Goal: Information Seeking & Learning: Learn about a topic

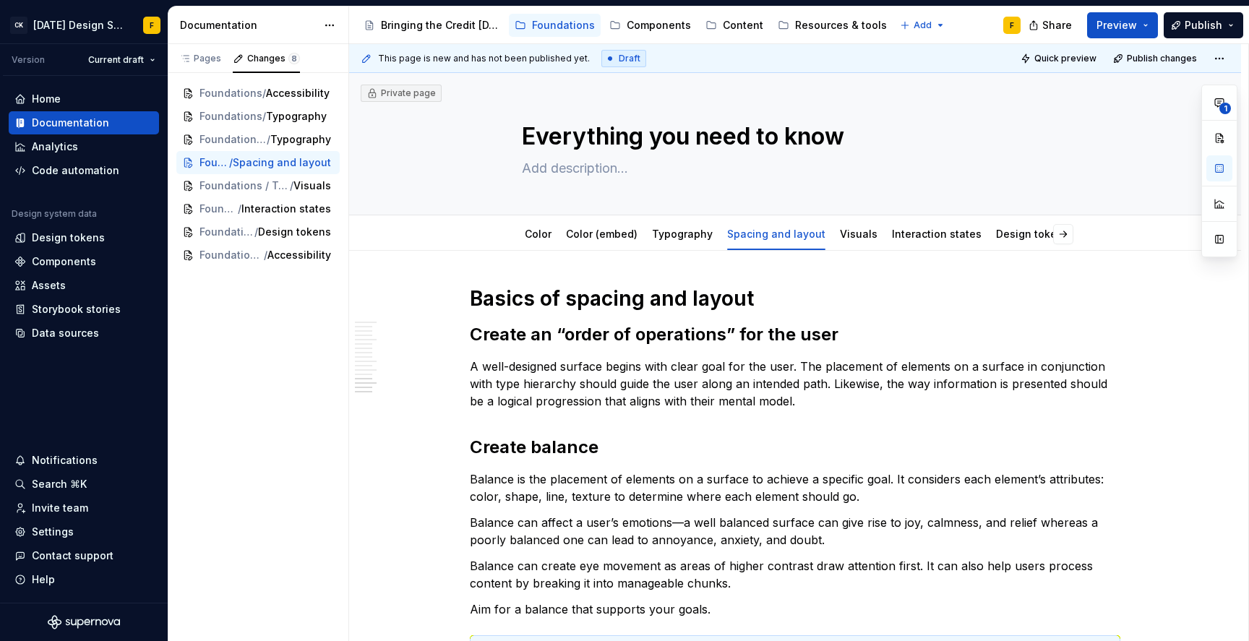
scroll to position [2064, 0]
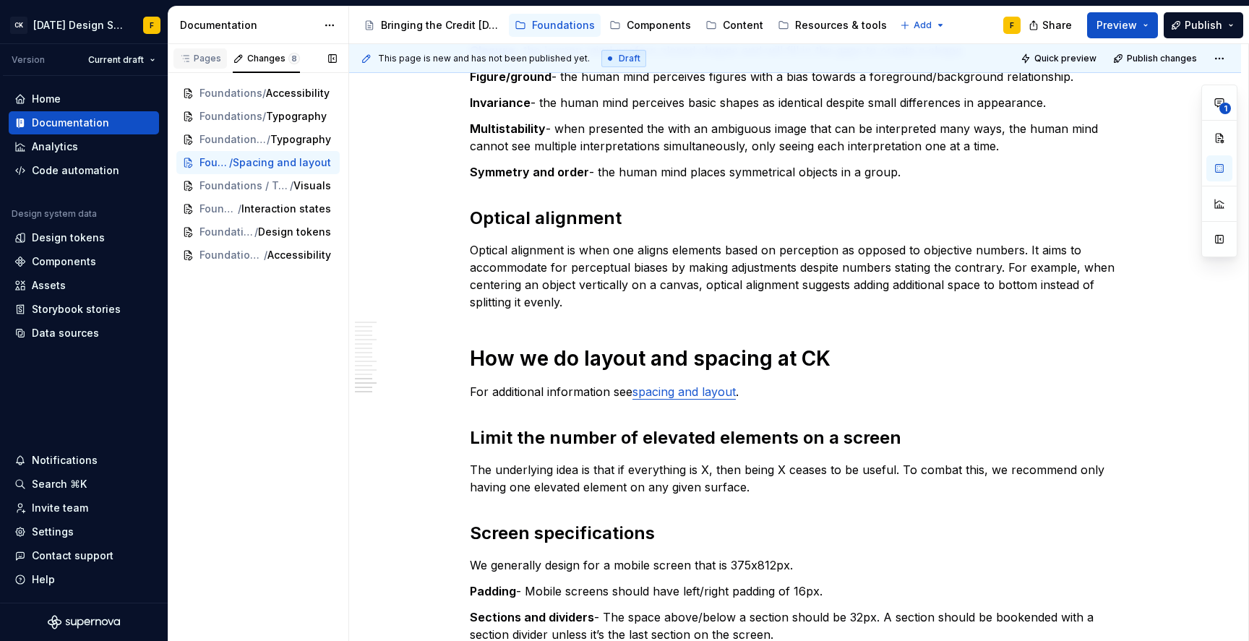
click at [192, 53] on div "Pages" at bounding box center [200, 59] width 42 height 12
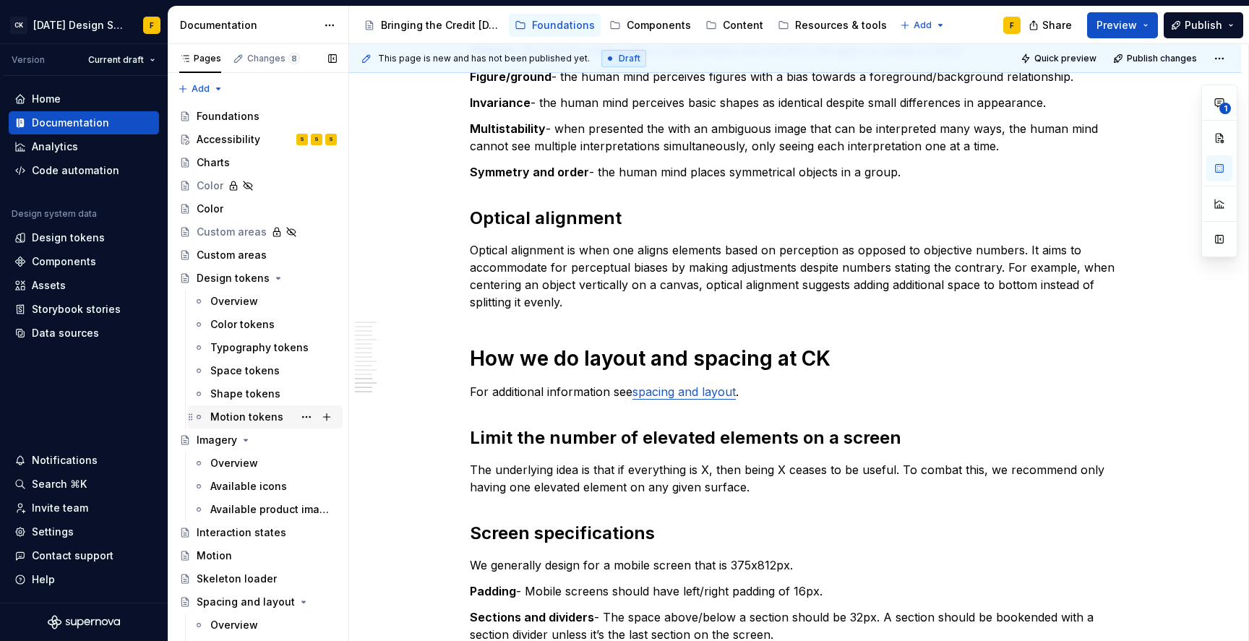
scroll to position [408, 0]
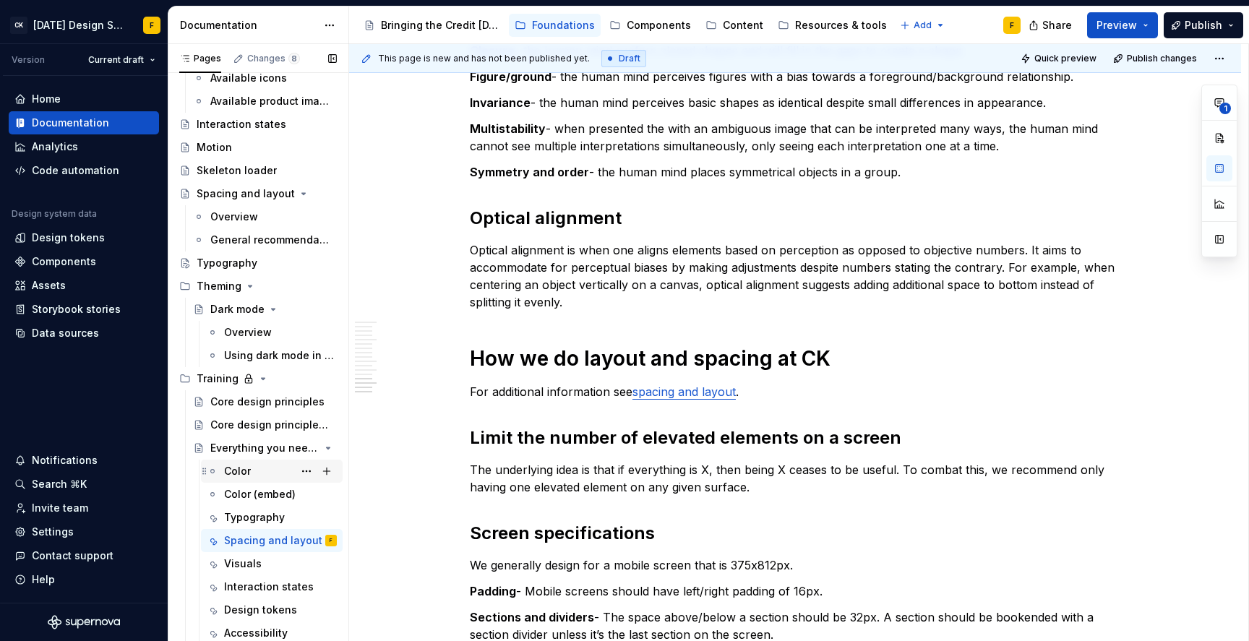
click at [236, 472] on div "Color" at bounding box center [237, 471] width 27 height 14
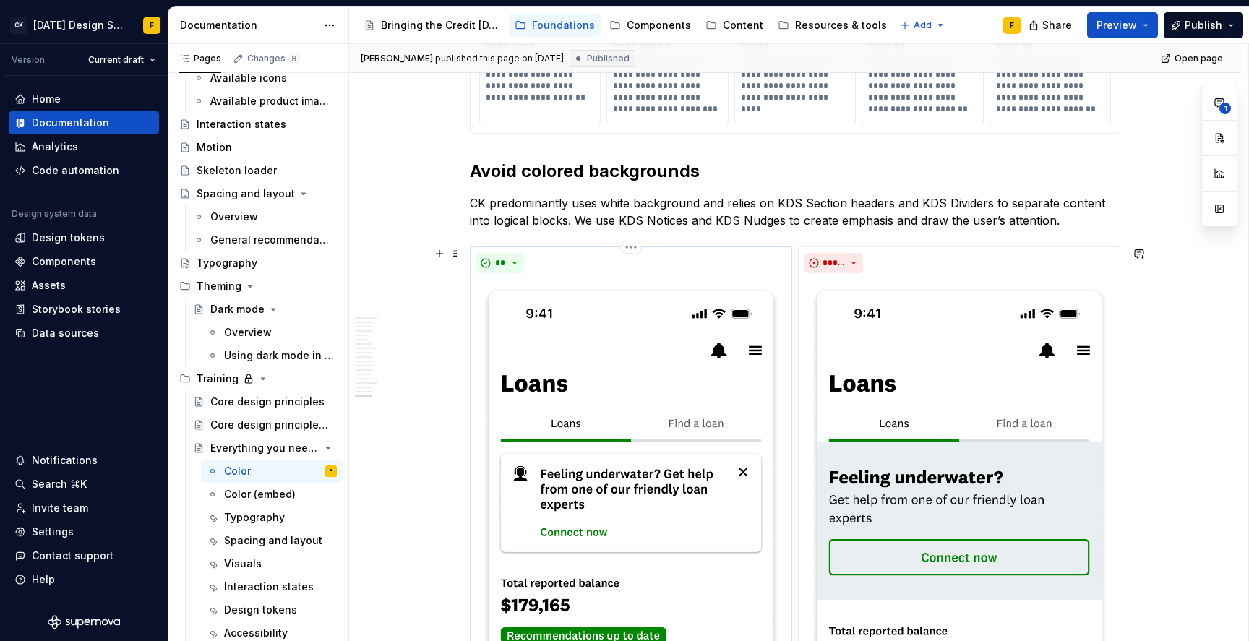
scroll to position [5854, 0]
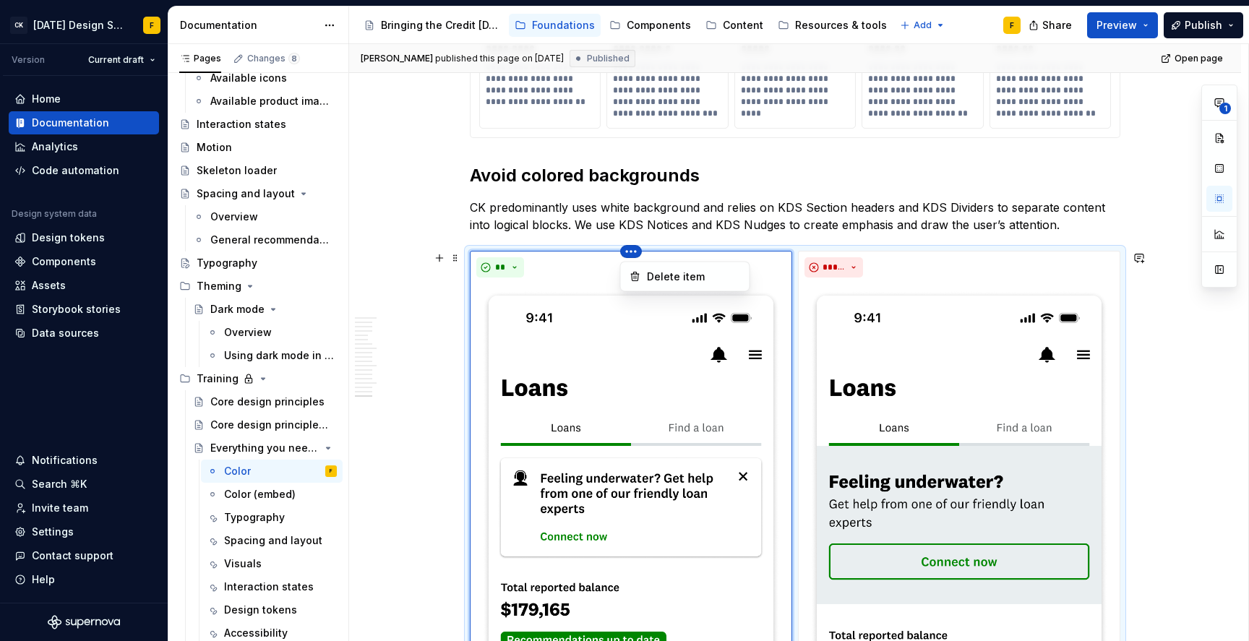
click at [630, 250] on html "CK [DATE] Design System F Version Current draft Home Documentation Analytics Co…" at bounding box center [624, 320] width 1249 height 641
click at [567, 271] on html "CK [DATE] Design System F Version Current draft Home Documentation Analytics Co…" at bounding box center [624, 320] width 1249 height 641
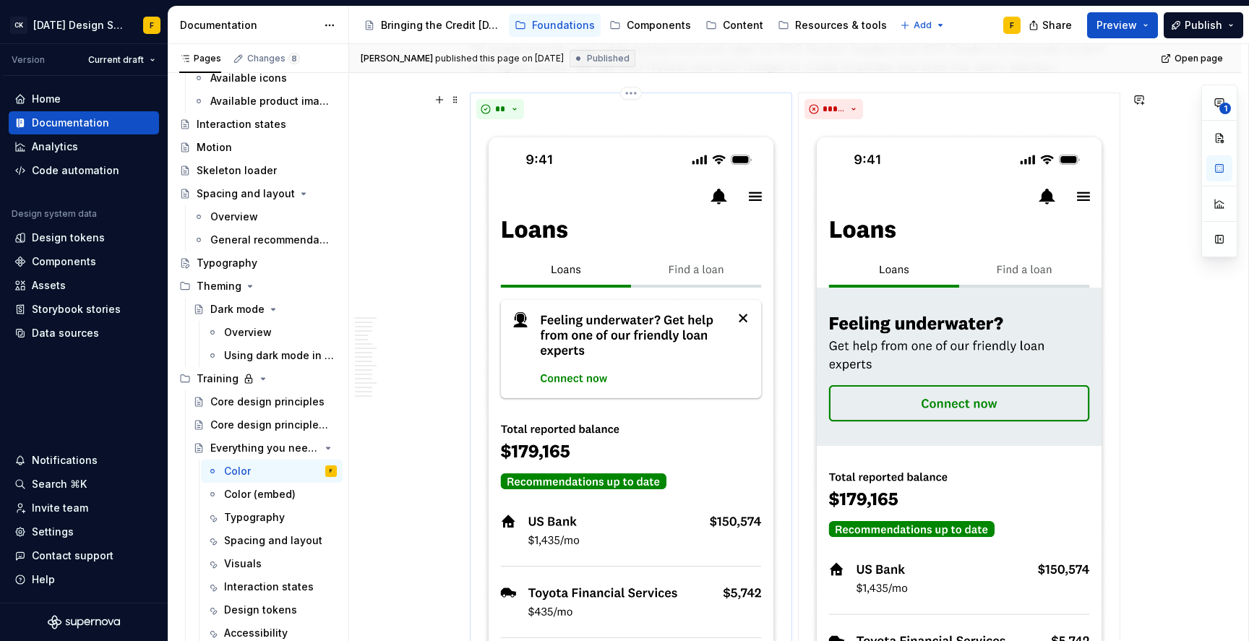
scroll to position [6011, 0]
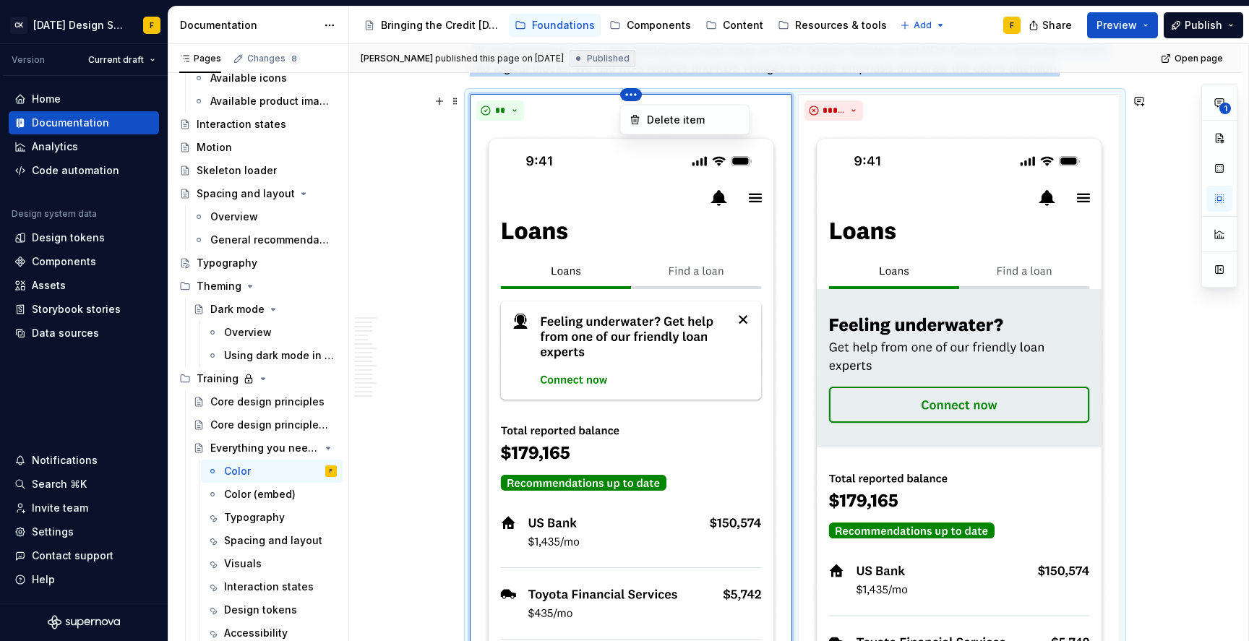
click at [629, 93] on html "CK [DATE] Design System F Version Current draft Home Documentation Analytics Co…" at bounding box center [624, 320] width 1249 height 641
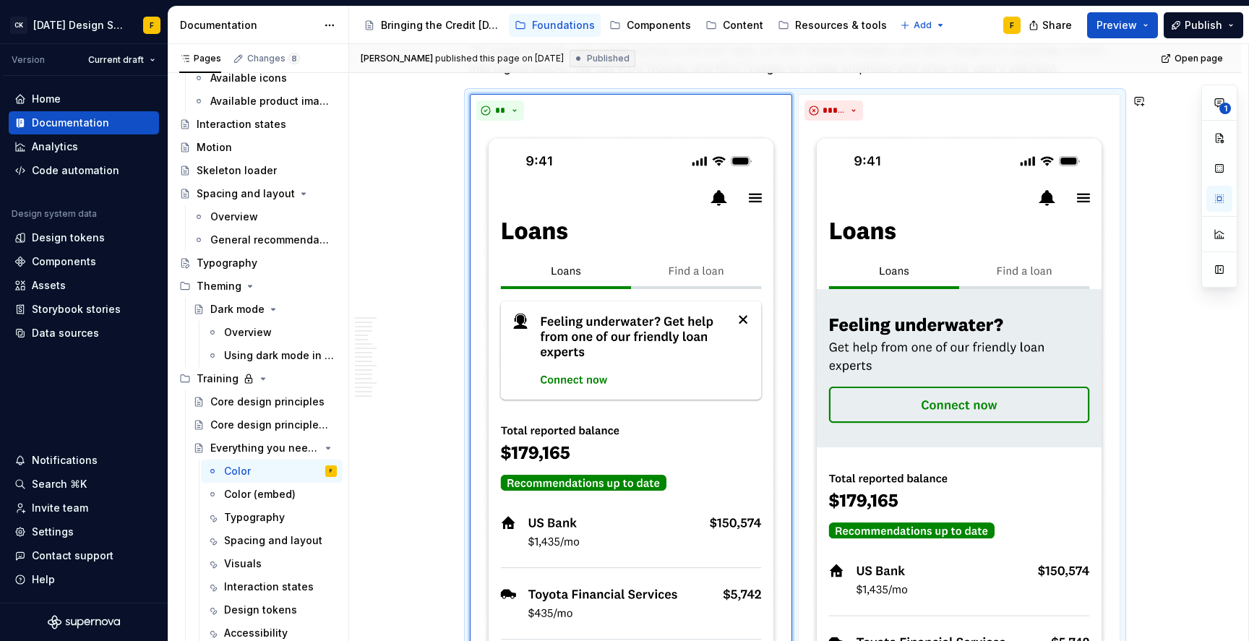
click at [1219, 202] on div "1" at bounding box center [1219, 186] width 36 height 203
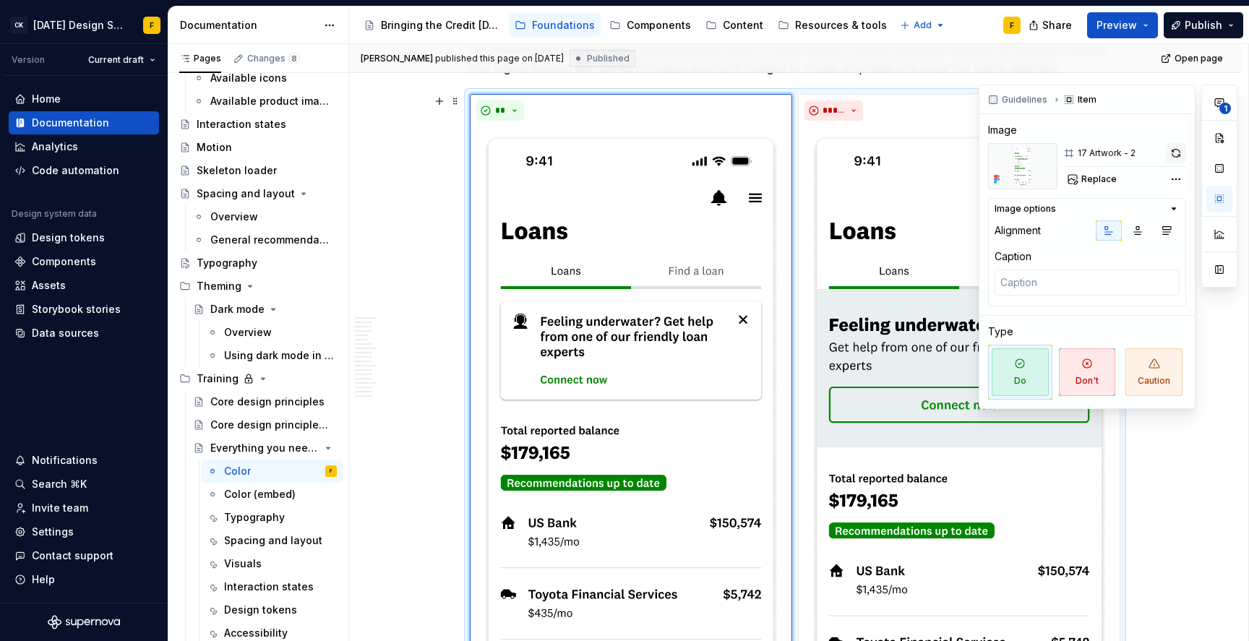
click at [1178, 152] on button "button" at bounding box center [1176, 153] width 20 height 20
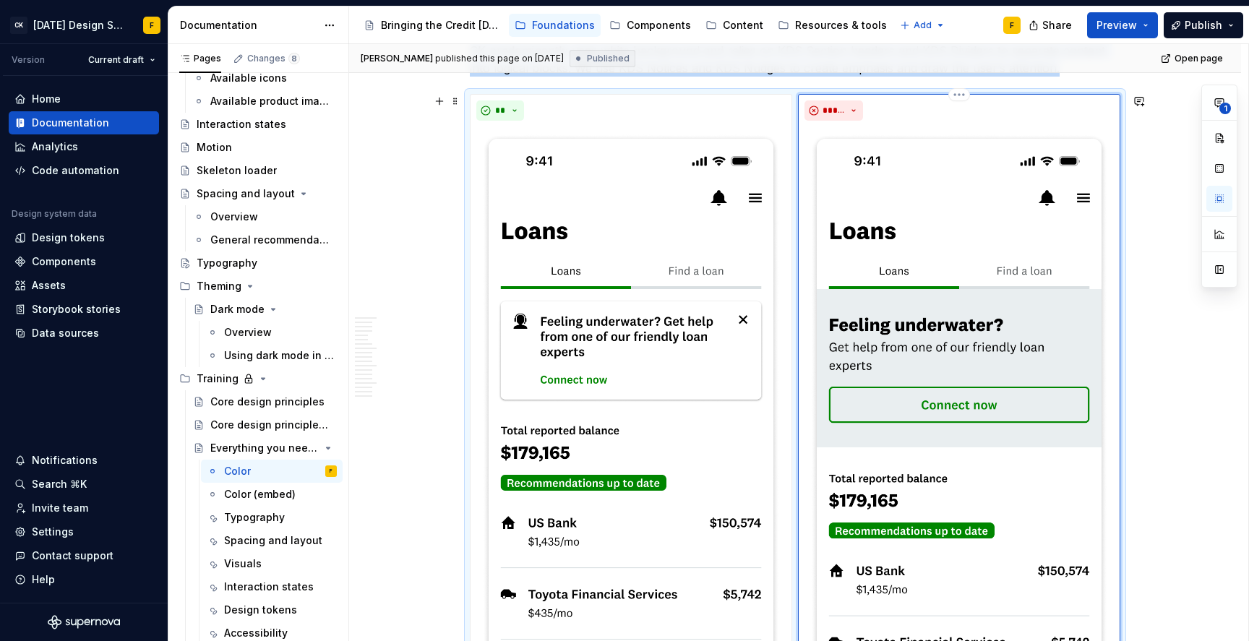
click at [938, 123] on div "*****" at bounding box center [959, 445] width 309 height 691
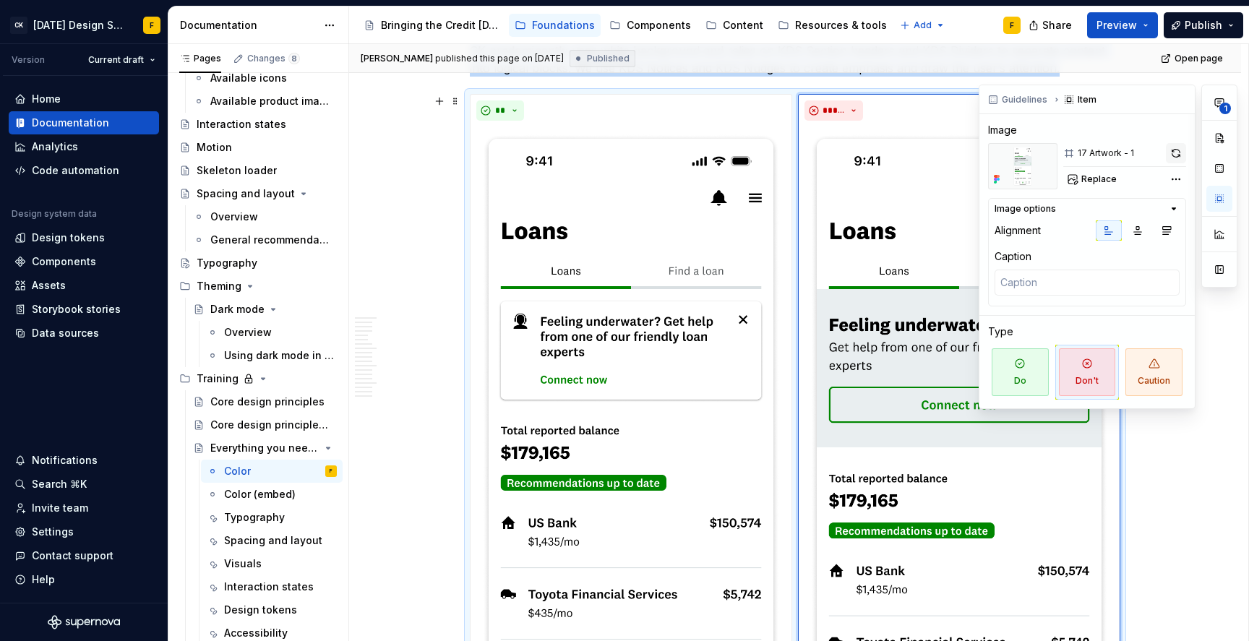
click at [1179, 153] on button "button" at bounding box center [1176, 153] width 20 height 20
click at [1171, 150] on button "button" at bounding box center [1176, 153] width 20 height 20
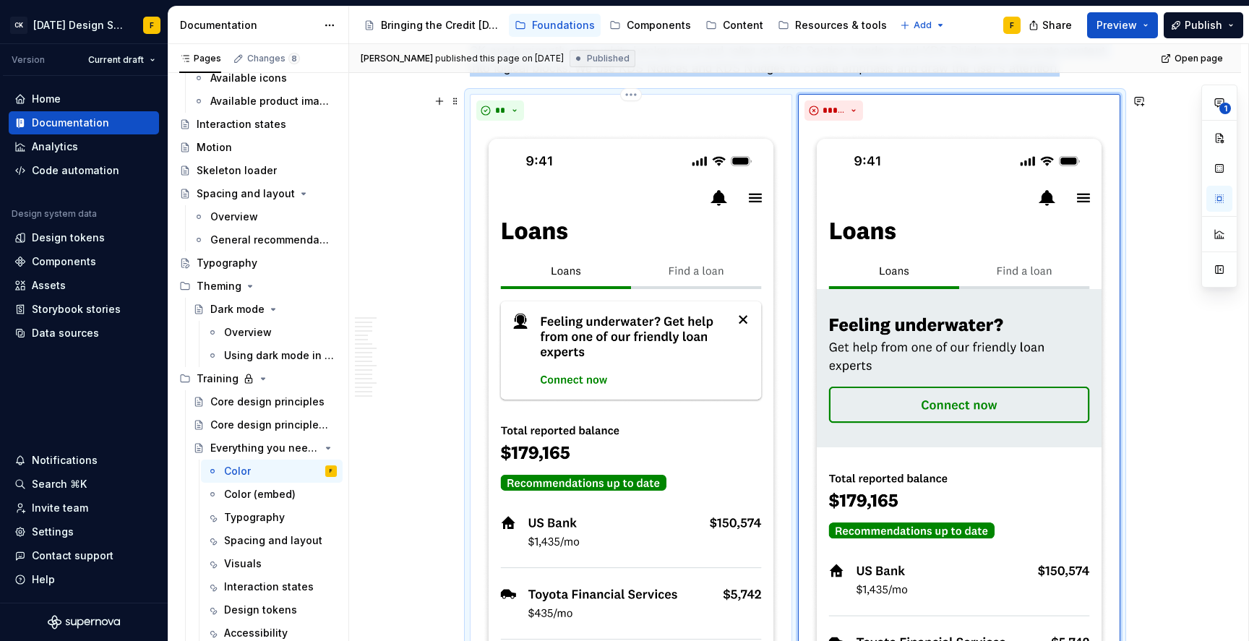
click at [634, 121] on div "**" at bounding box center [630, 445] width 309 height 691
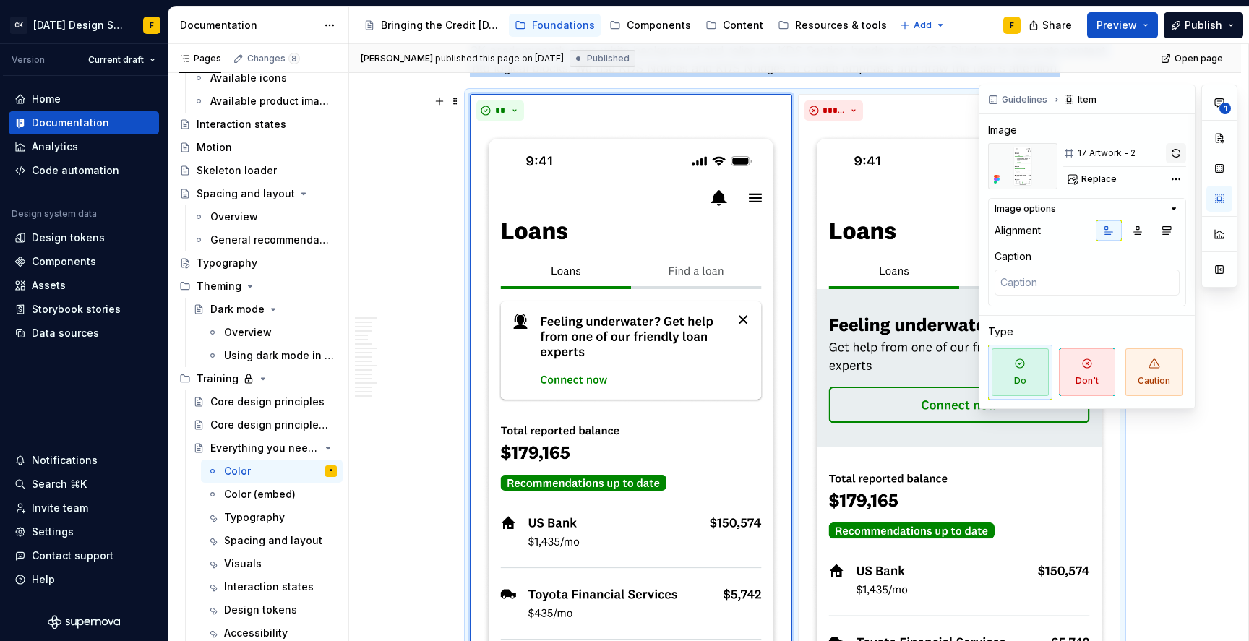
click at [1174, 146] on button "button" at bounding box center [1176, 153] width 20 height 20
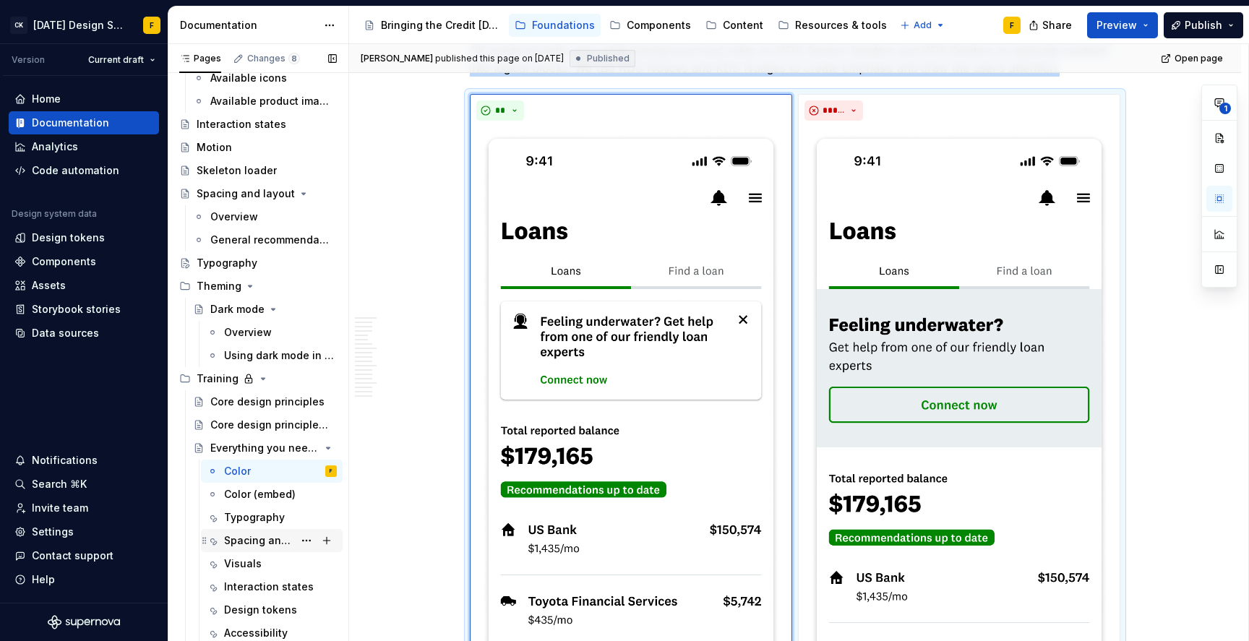
click at [241, 541] on div "Spacing and layout" at bounding box center [258, 540] width 69 height 14
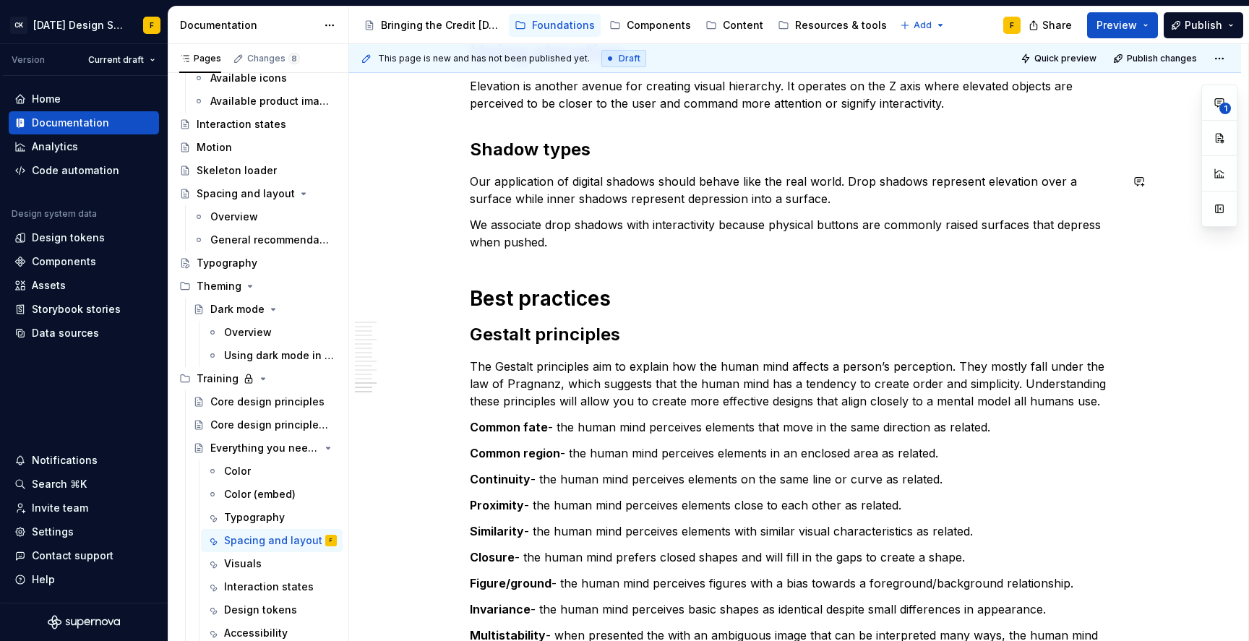
scroll to position [2336, 0]
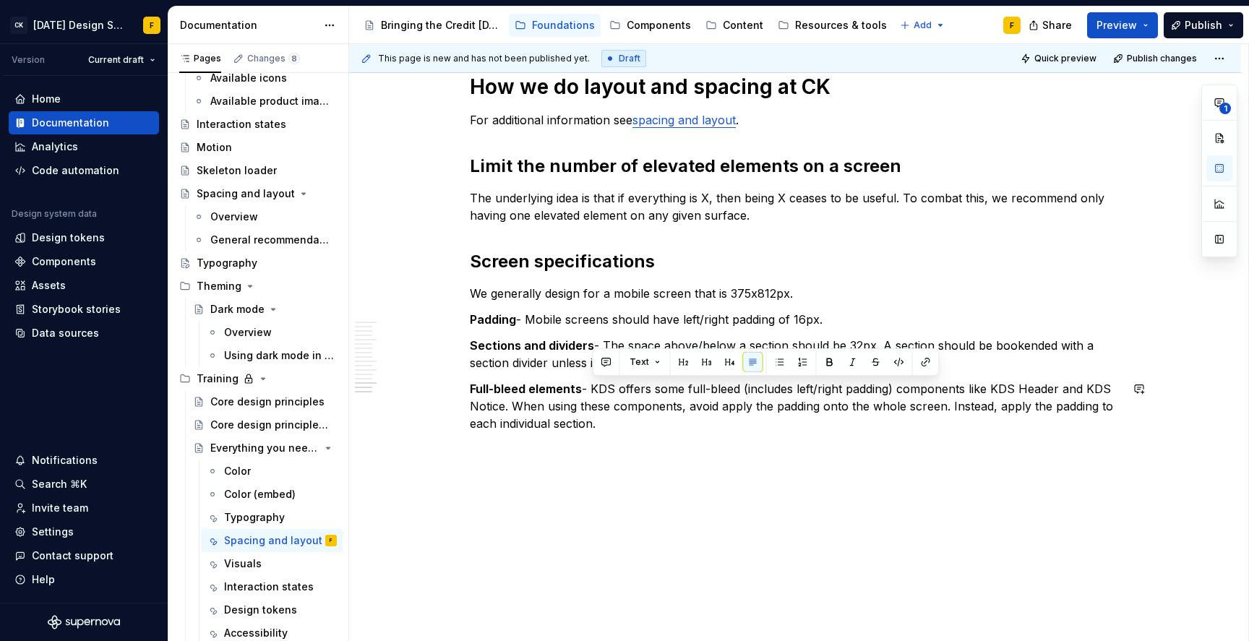
drag, startPoint x: 595, startPoint y: 390, endPoint x: 599, endPoint y: 440, distance: 49.3
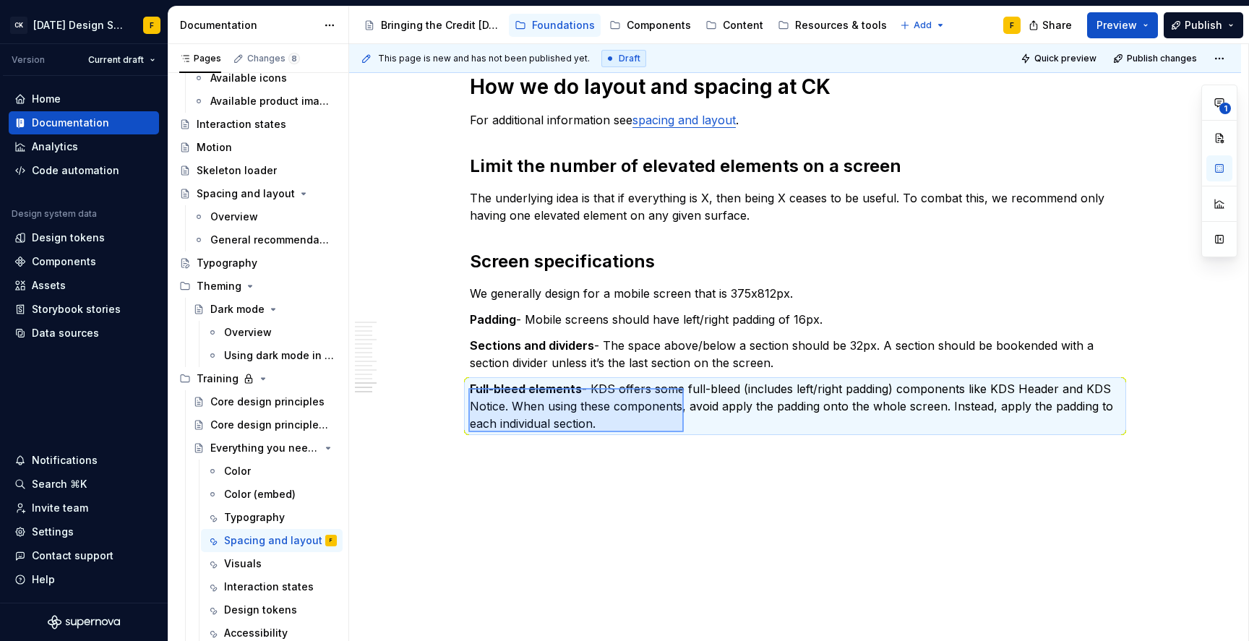
drag, startPoint x: 468, startPoint y: 388, endPoint x: 684, endPoint y: 432, distance: 219.9
click at [684, 432] on div "This page is new and has not been published yet. Draft Quick preview Publish ch…" at bounding box center [798, 343] width 899 height 598
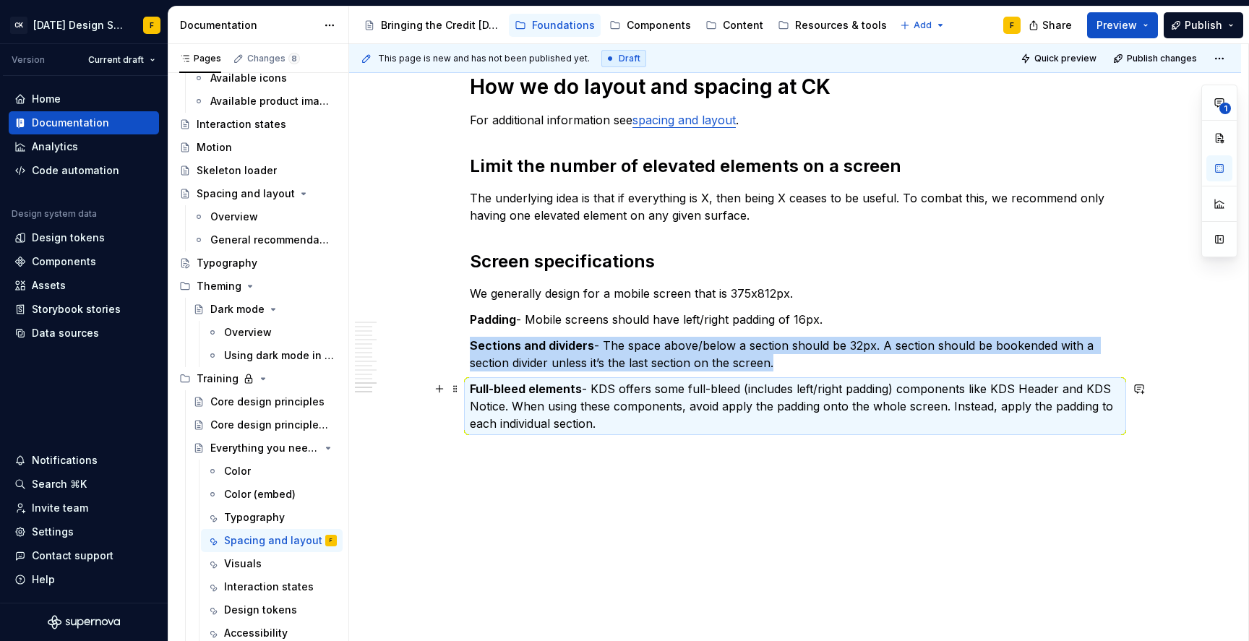
click at [659, 415] on p "Full-bleed elements - KDS offers some full-bleed (includes left/right padding) …" at bounding box center [795, 406] width 651 height 52
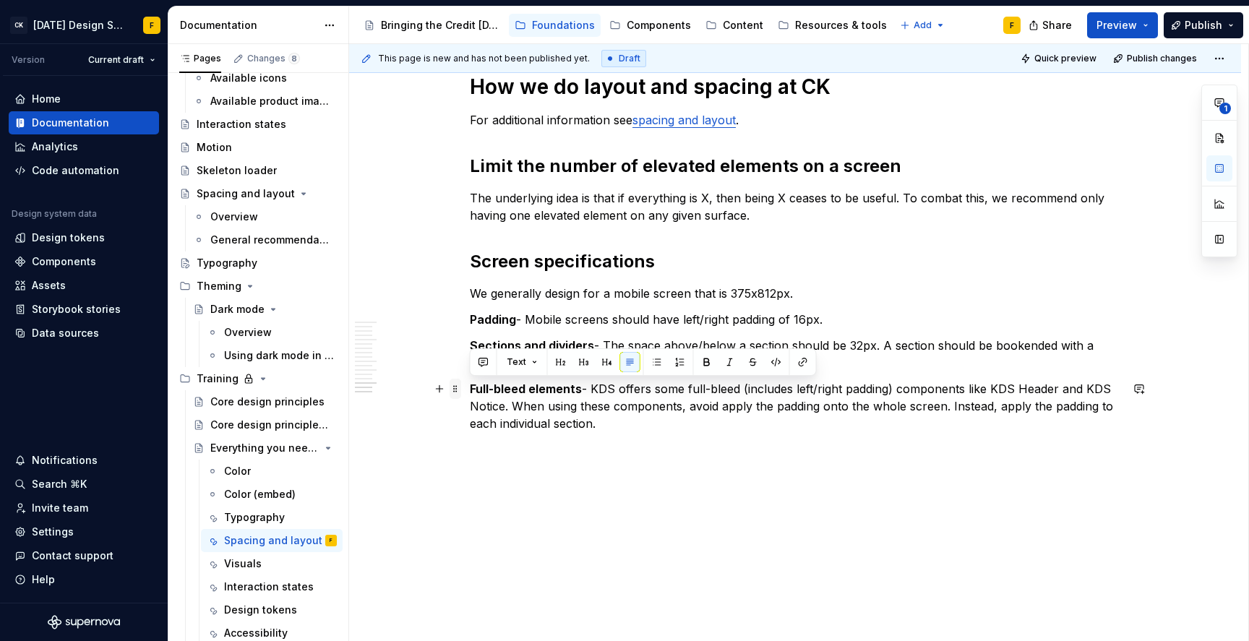
drag, startPoint x: 607, startPoint y: 423, endPoint x: 460, endPoint y: 391, distance: 150.9
drag, startPoint x: 471, startPoint y: 385, endPoint x: 635, endPoint y: 425, distance: 168.8
click at [635, 425] on p "Full-bleed elements - KDS offers some full-bleed (includes left/right padding) …" at bounding box center [795, 406] width 651 height 52
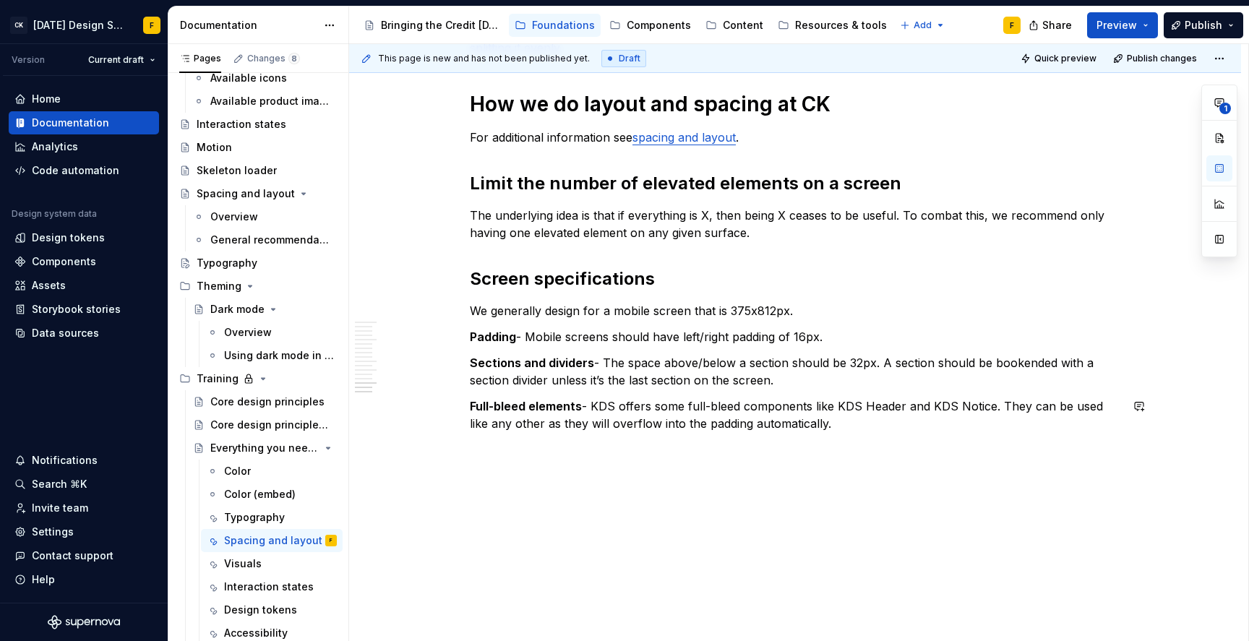
scroll to position [2318, 0]
drag, startPoint x: 604, startPoint y: 363, endPoint x: 792, endPoint y: 374, distance: 187.6
click at [792, 374] on p "Sections and dividers - The space above/below a section should be 32px. A secti…" at bounding box center [795, 371] width 651 height 35
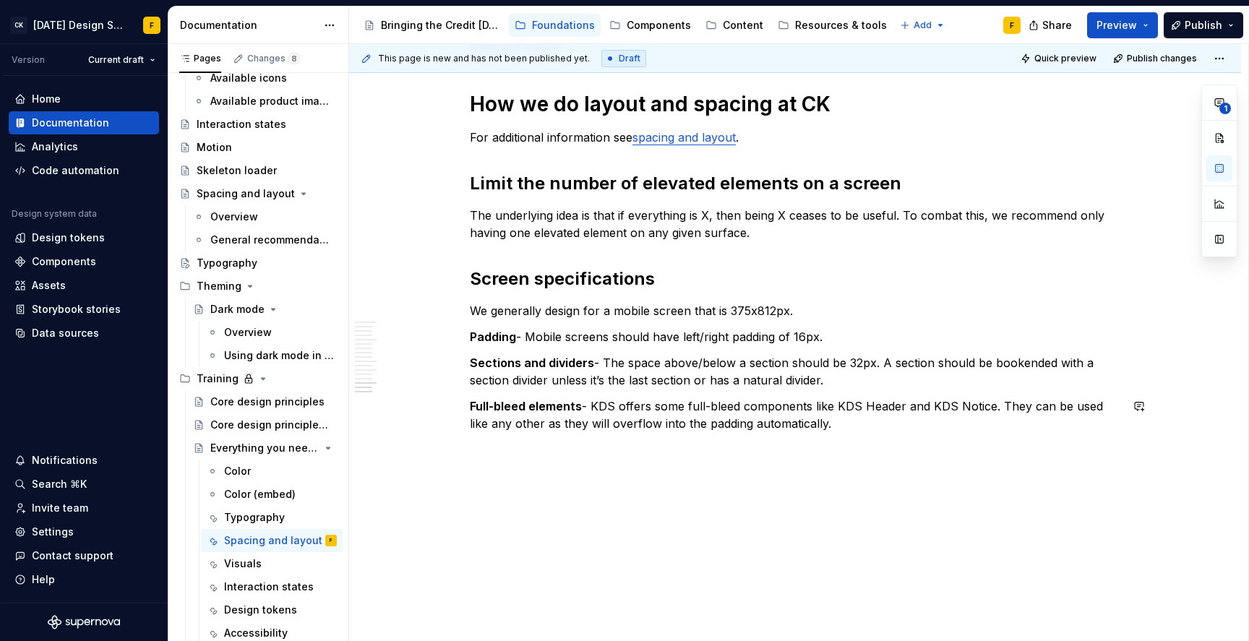
type textarea "*"
